Goal: Transaction & Acquisition: Download file/media

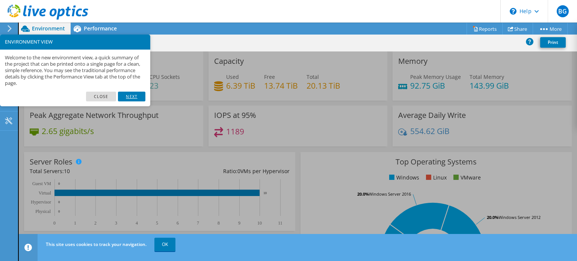
click at [132, 96] on link "Next" at bounding box center [131, 97] width 27 height 10
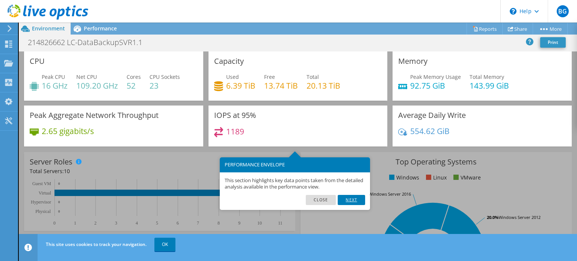
click at [355, 202] on link "Next" at bounding box center [351, 200] width 27 height 10
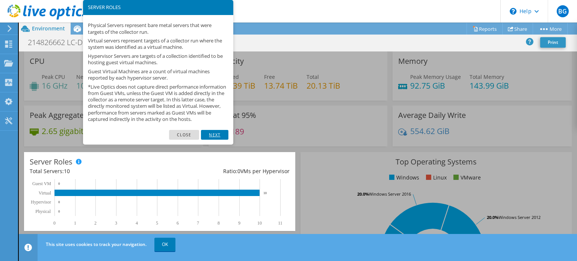
click at [217, 140] on link "Next" at bounding box center [214, 135] width 27 height 10
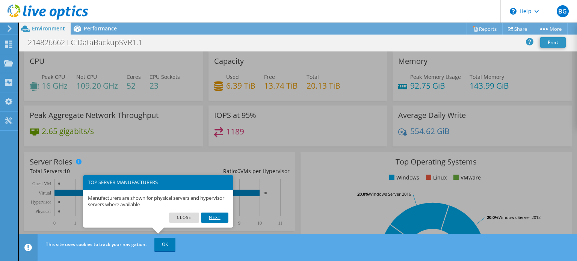
click at [218, 220] on link "Next" at bounding box center [214, 218] width 27 height 10
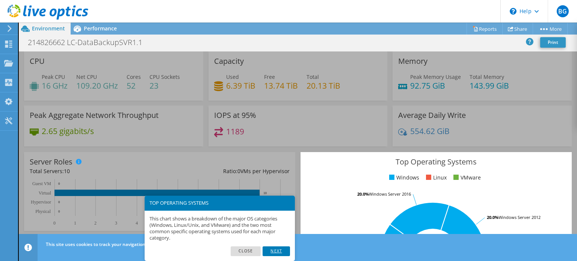
click at [276, 252] on link "Next" at bounding box center [276, 251] width 27 height 10
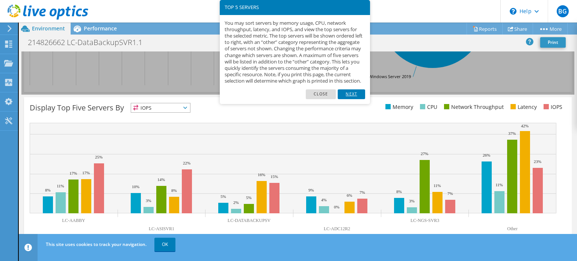
click at [361, 99] on link "Next" at bounding box center [351, 94] width 27 height 10
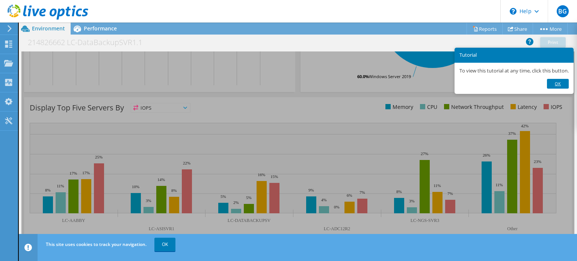
click at [562, 85] on link "Ok" at bounding box center [558, 84] width 22 height 10
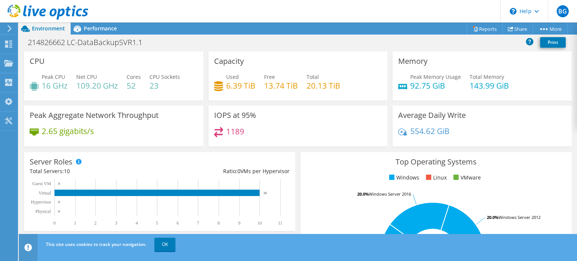
scroll to position [150, 0]
click at [474, 28] on icon at bounding box center [475, 29] width 3 height 5
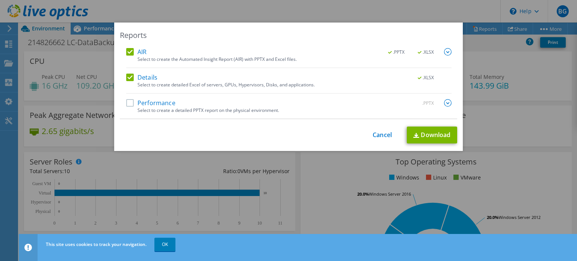
click at [128, 103] on label "Performance" at bounding box center [150, 103] width 49 height 8
click at [0, 0] on input "Performance" at bounding box center [0, 0] width 0 height 0
click at [415, 139] on link "Download" at bounding box center [432, 135] width 50 height 17
click at [379, 133] on link "Cancel" at bounding box center [382, 134] width 19 height 7
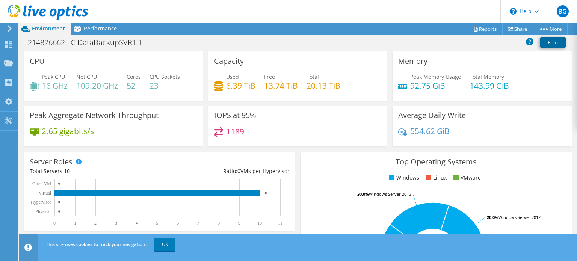
click at [551, 42] on link "Print" at bounding box center [553, 42] width 26 height 11
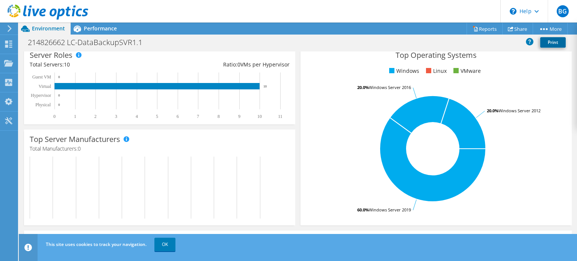
scroll to position [38, 0]
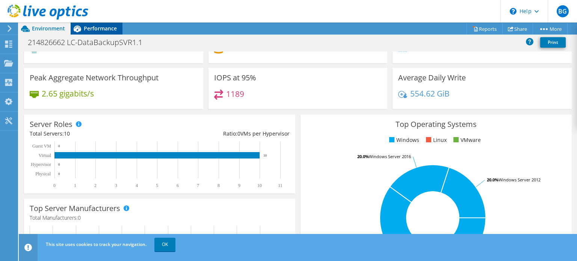
click at [99, 30] on span "Performance" at bounding box center [100, 28] width 33 height 7
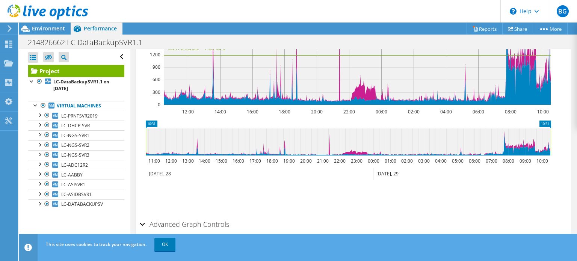
scroll to position [222, 0]
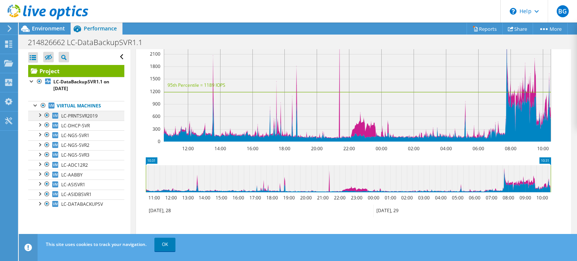
click at [42, 115] on div at bounding box center [40, 115] width 8 height 8
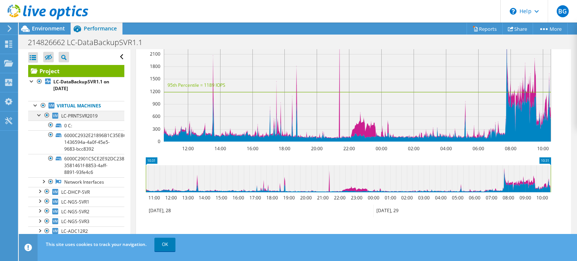
click at [39, 118] on div at bounding box center [40, 115] width 8 height 8
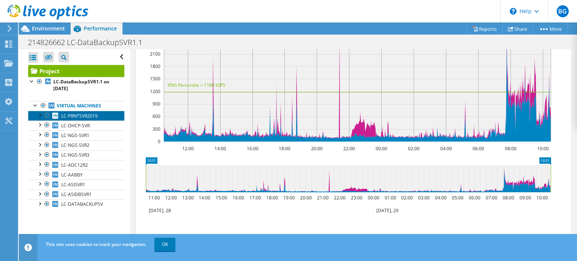
click at [85, 118] on span "LC-PRNTSVR2019" at bounding box center [79, 116] width 36 height 6
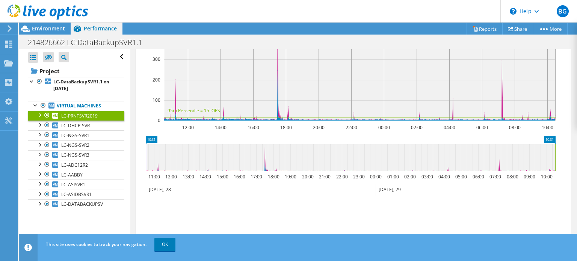
scroll to position [183, 0]
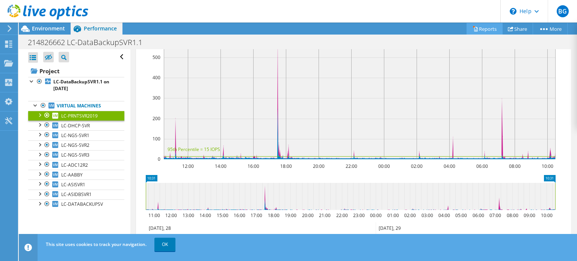
click at [484, 27] on link "Reports" at bounding box center [484, 29] width 36 height 12
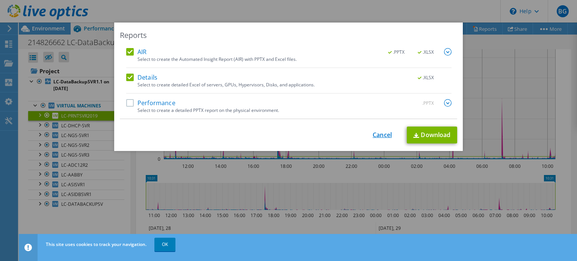
click at [388, 133] on link "Cancel" at bounding box center [382, 134] width 19 height 7
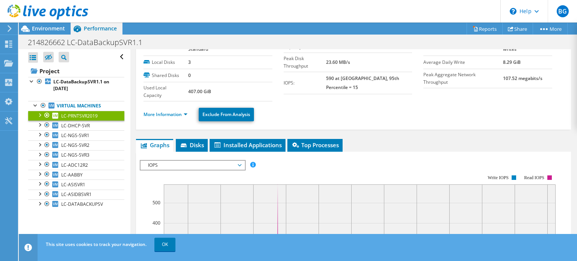
scroll to position [0, 0]
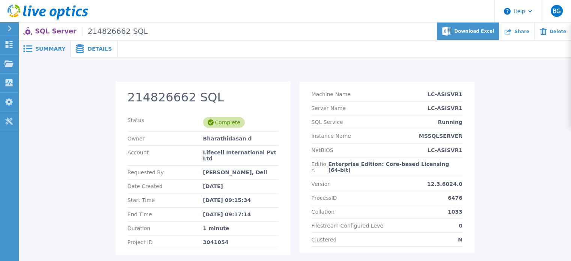
click at [484, 33] on span "Download Excel" at bounding box center [474, 31] width 40 height 5
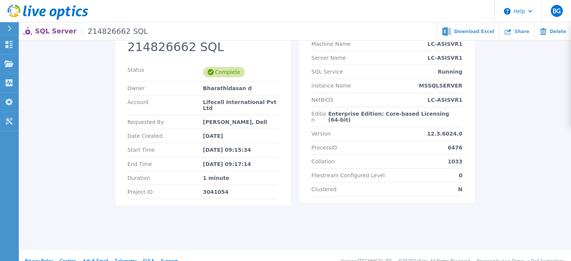
scroll to position [55, 0]
